Goal: Task Accomplishment & Management: Use online tool/utility

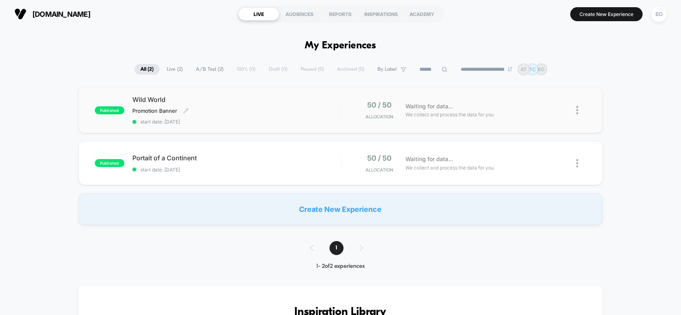
click at [217, 99] on span "Wild World" at bounding box center [236, 100] width 208 height 8
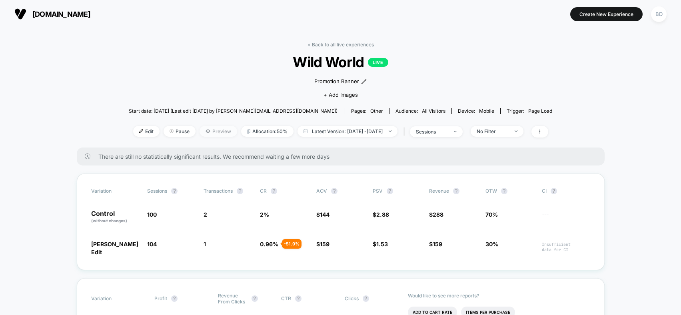
click at [200, 133] on span "Preview" at bounding box center [219, 131] width 38 height 11
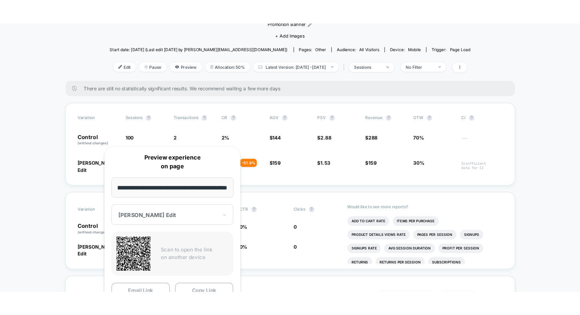
scroll to position [83, 0]
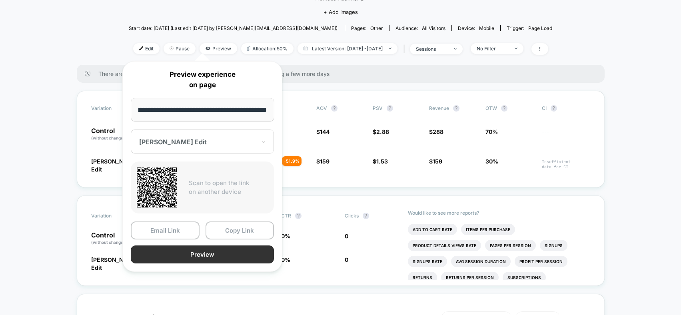
click at [223, 253] on button "Preview" at bounding box center [202, 255] width 143 height 18
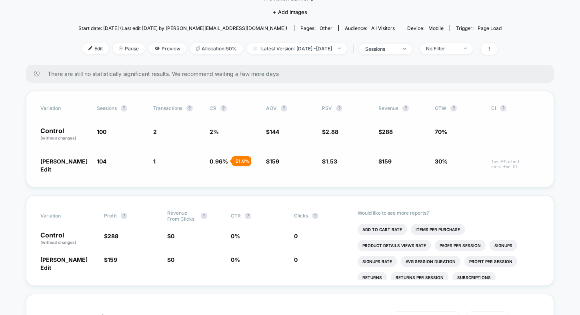
scroll to position [0, 0]
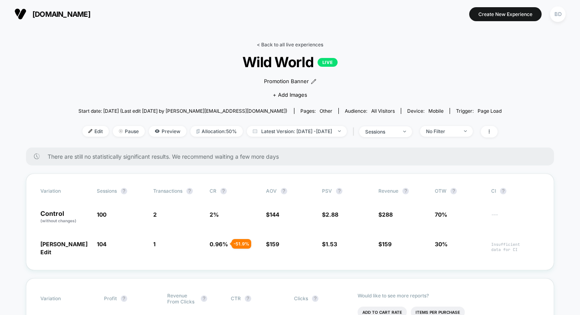
click at [292, 45] on link "< Back to all live experiences" at bounding box center [290, 45] width 66 height 6
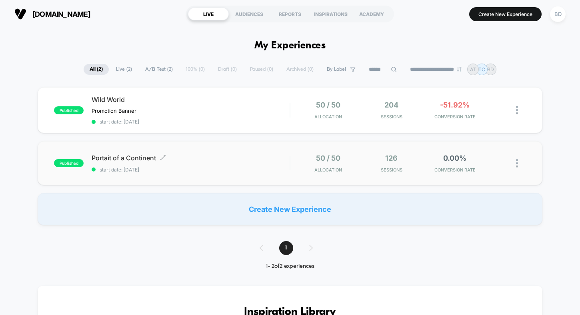
click at [197, 154] on span "Portait of a Continent Click to edit experience details" at bounding box center [191, 158] width 198 height 8
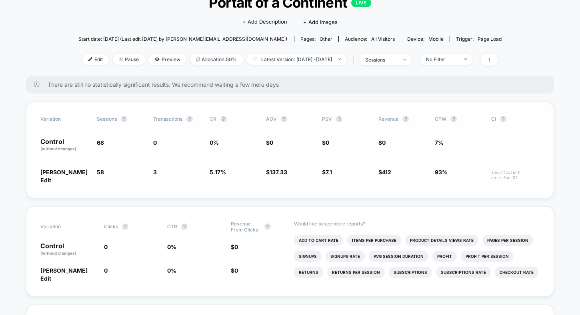
scroll to position [36, 0]
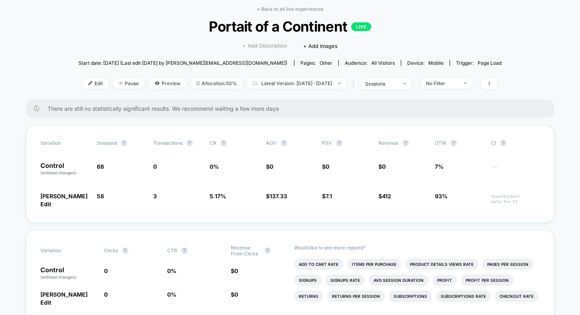
click at [271, 46] on span "+ Add Description" at bounding box center [264, 46] width 45 height 8
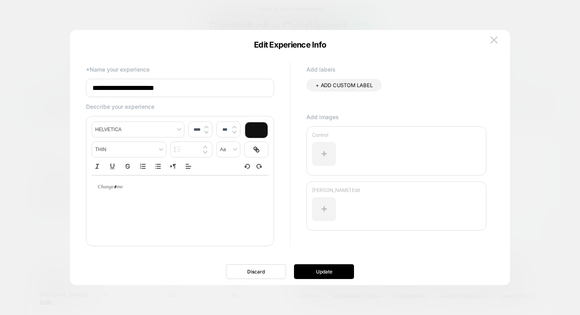
click at [64, 71] on div at bounding box center [290, 157] width 580 height 315
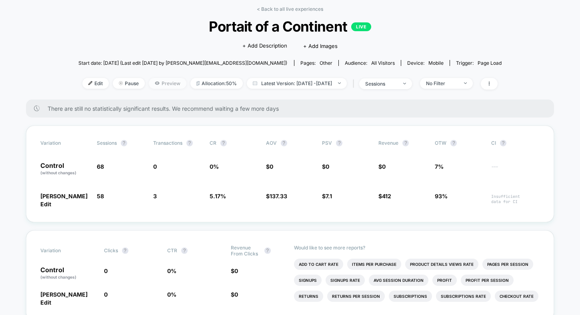
click at [163, 84] on span "Preview" at bounding box center [168, 83] width 38 height 11
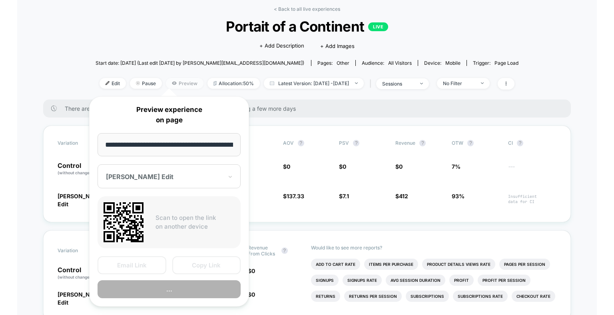
scroll to position [0, 128]
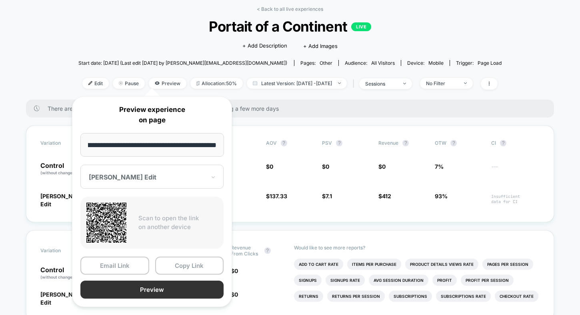
click at [147, 290] on button "Preview" at bounding box center [151, 290] width 143 height 18
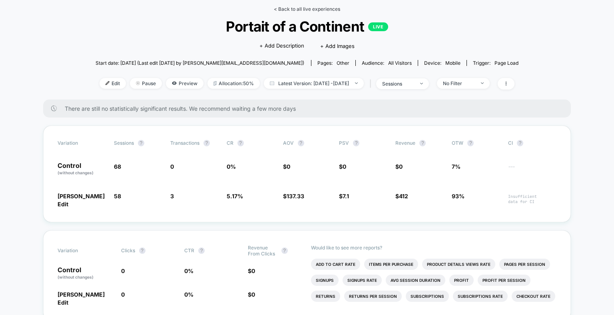
click at [280, 11] on link "< Back to all live experiences" at bounding box center [307, 9] width 66 height 6
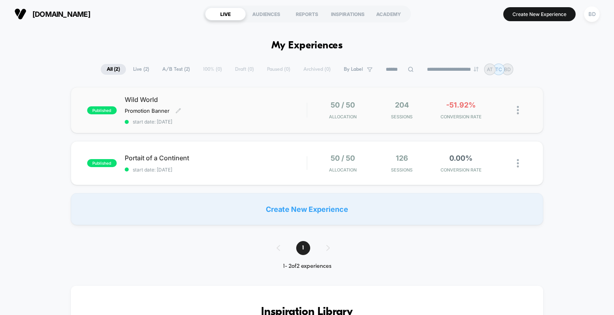
click at [195, 96] on span "Wild World" at bounding box center [216, 100] width 182 height 8
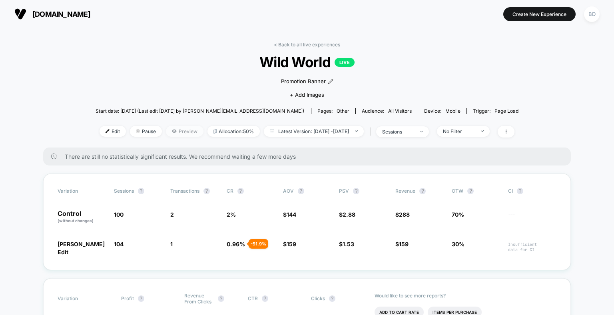
click at [166, 134] on span "Preview" at bounding box center [185, 131] width 38 height 11
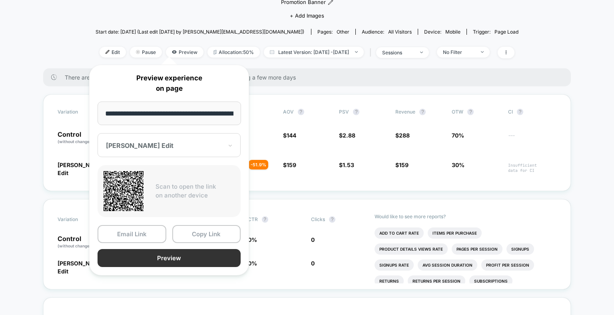
click at [144, 262] on button "Preview" at bounding box center [169, 258] width 143 height 18
